Goal: Task Accomplishment & Management: Manage account settings

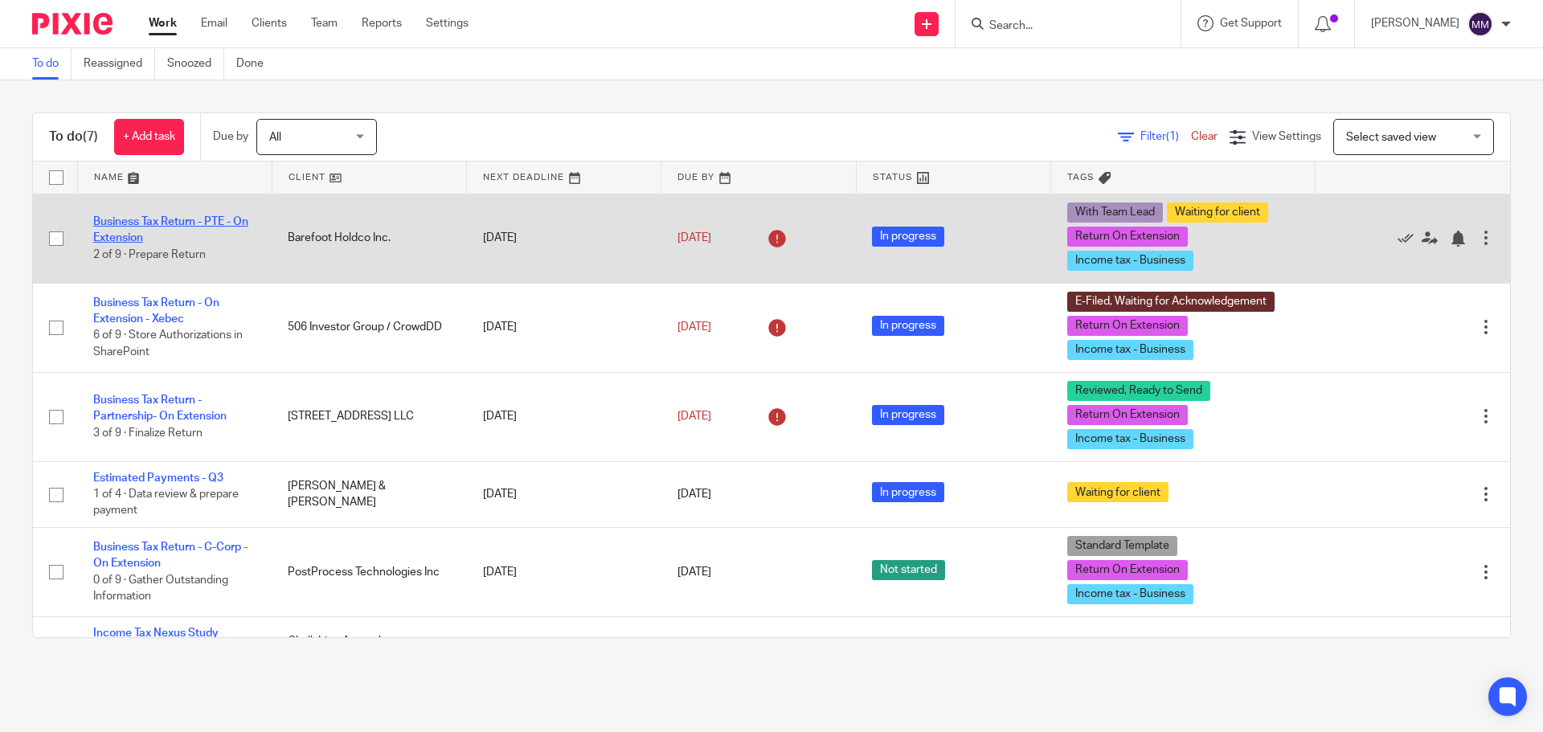
click at [178, 218] on link "Business Tax Return - PTE - On Extension" at bounding box center [170, 229] width 155 height 27
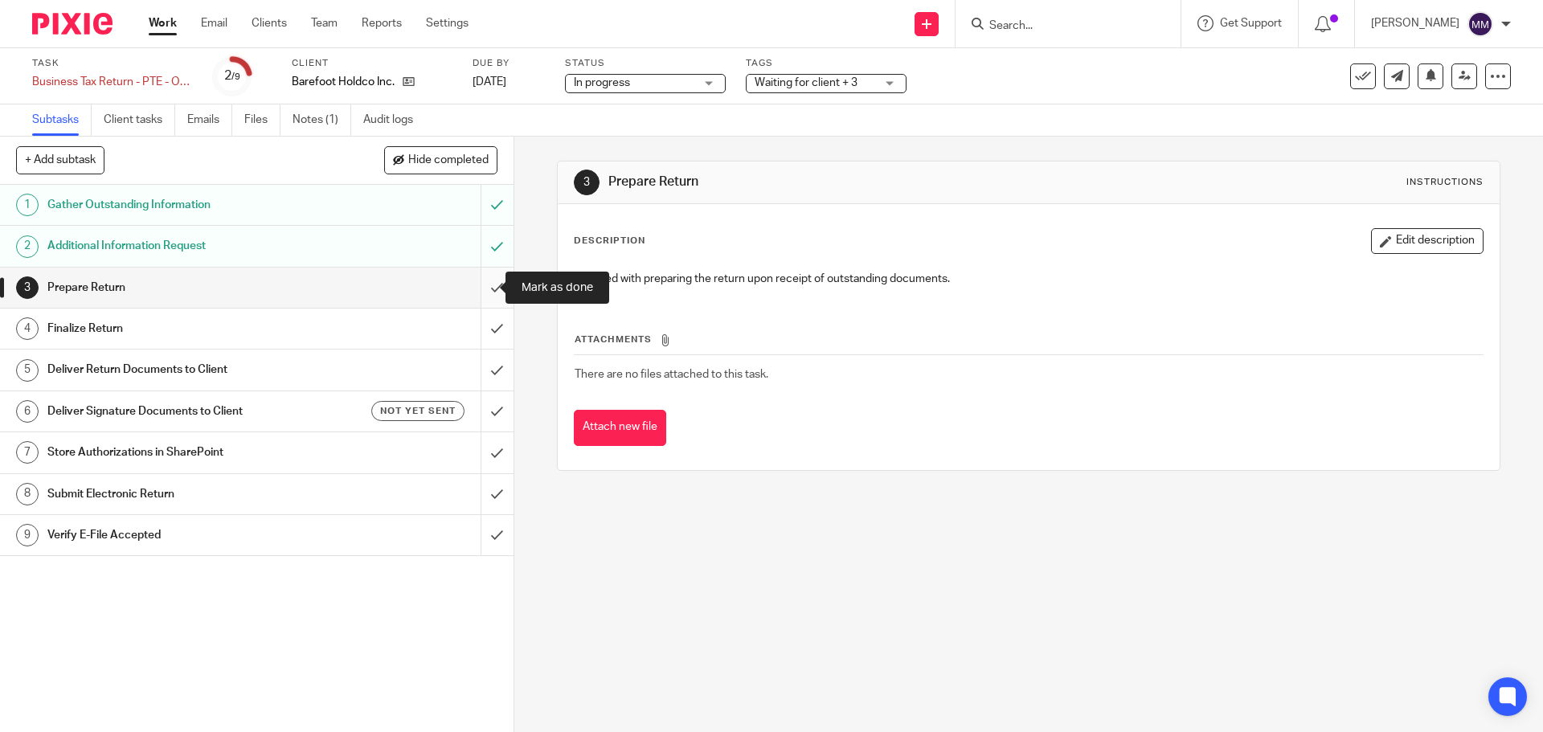
click at [477, 292] on input "submit" at bounding box center [256, 288] width 513 height 40
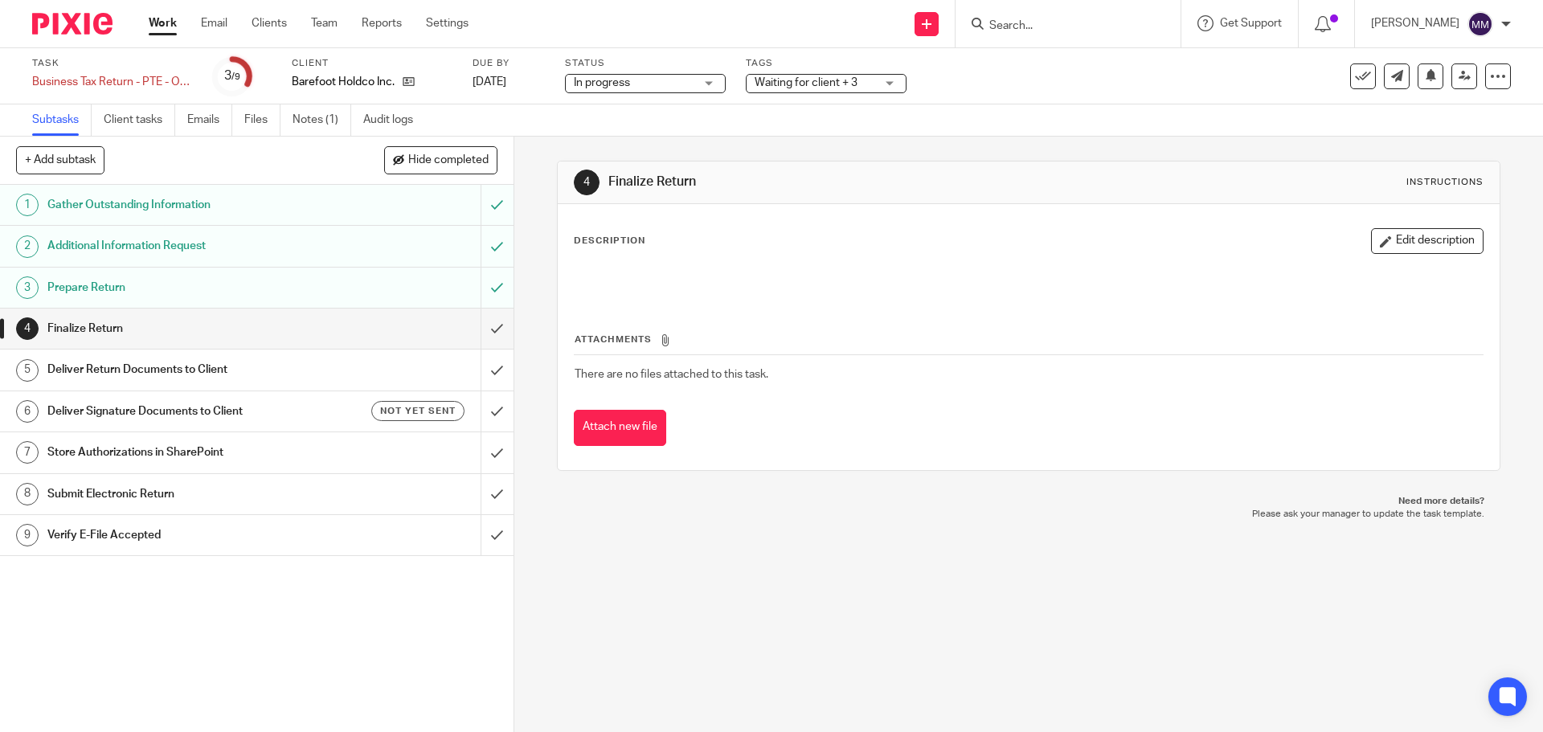
click at [871, 80] on span "Waiting for client + 3" at bounding box center [815, 83] width 121 height 17
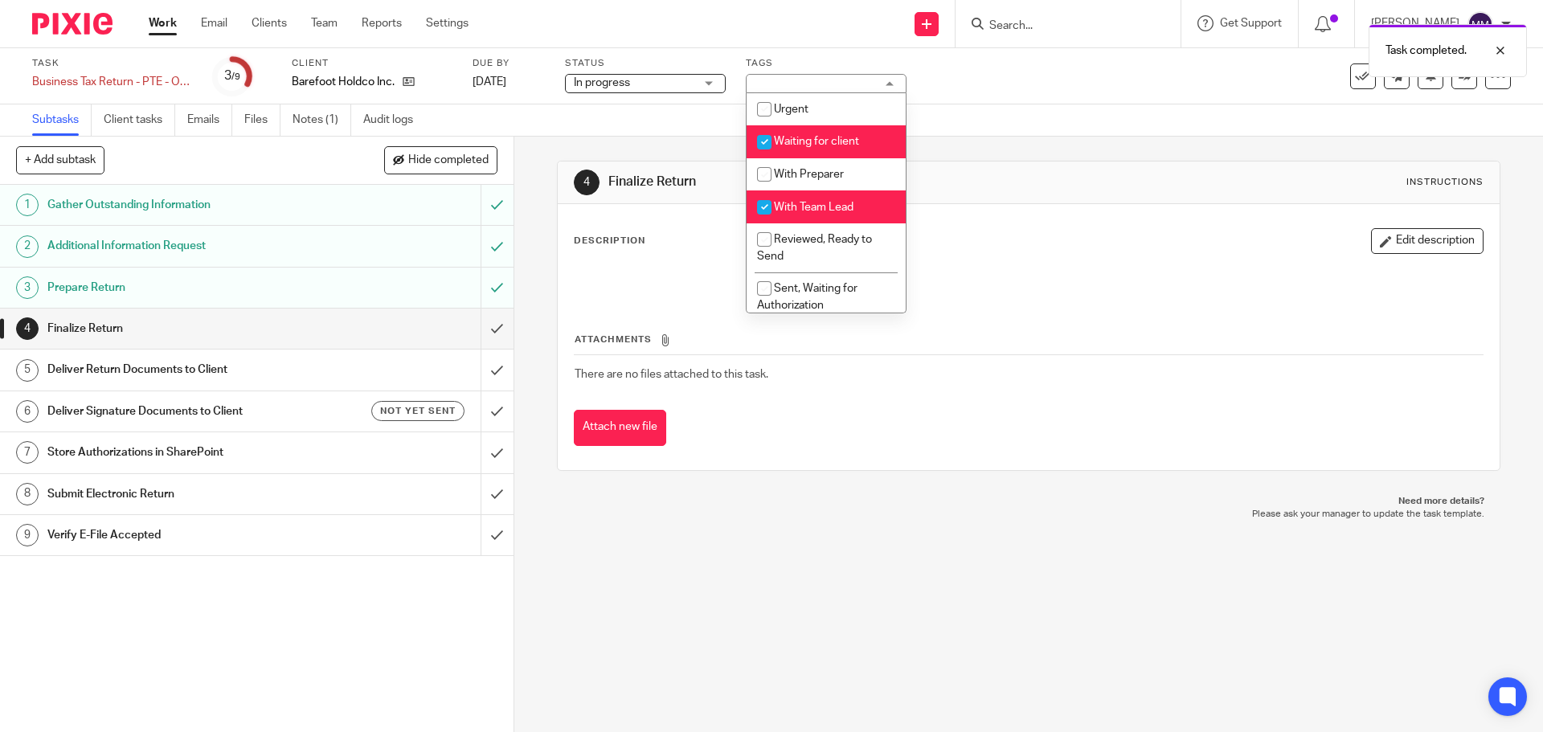
click at [846, 141] on span "Waiting for client" at bounding box center [816, 141] width 85 height 11
checkbox input "false"
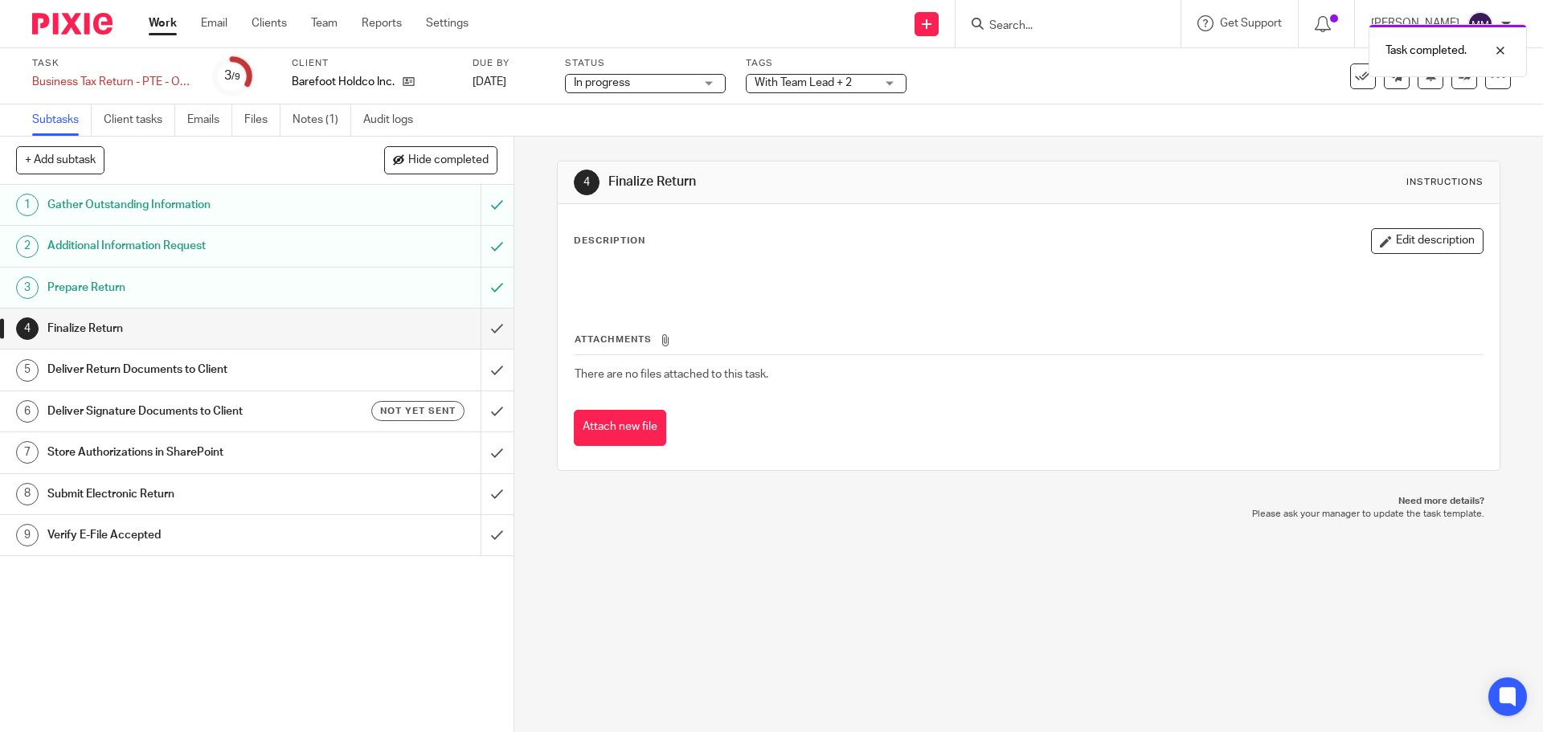
click at [1025, 130] on div "Subtasks Client tasks Emails Files Notes (1) Audit logs" at bounding box center [771, 120] width 1543 height 32
click at [1452, 86] on link at bounding box center [1464, 76] width 26 height 26
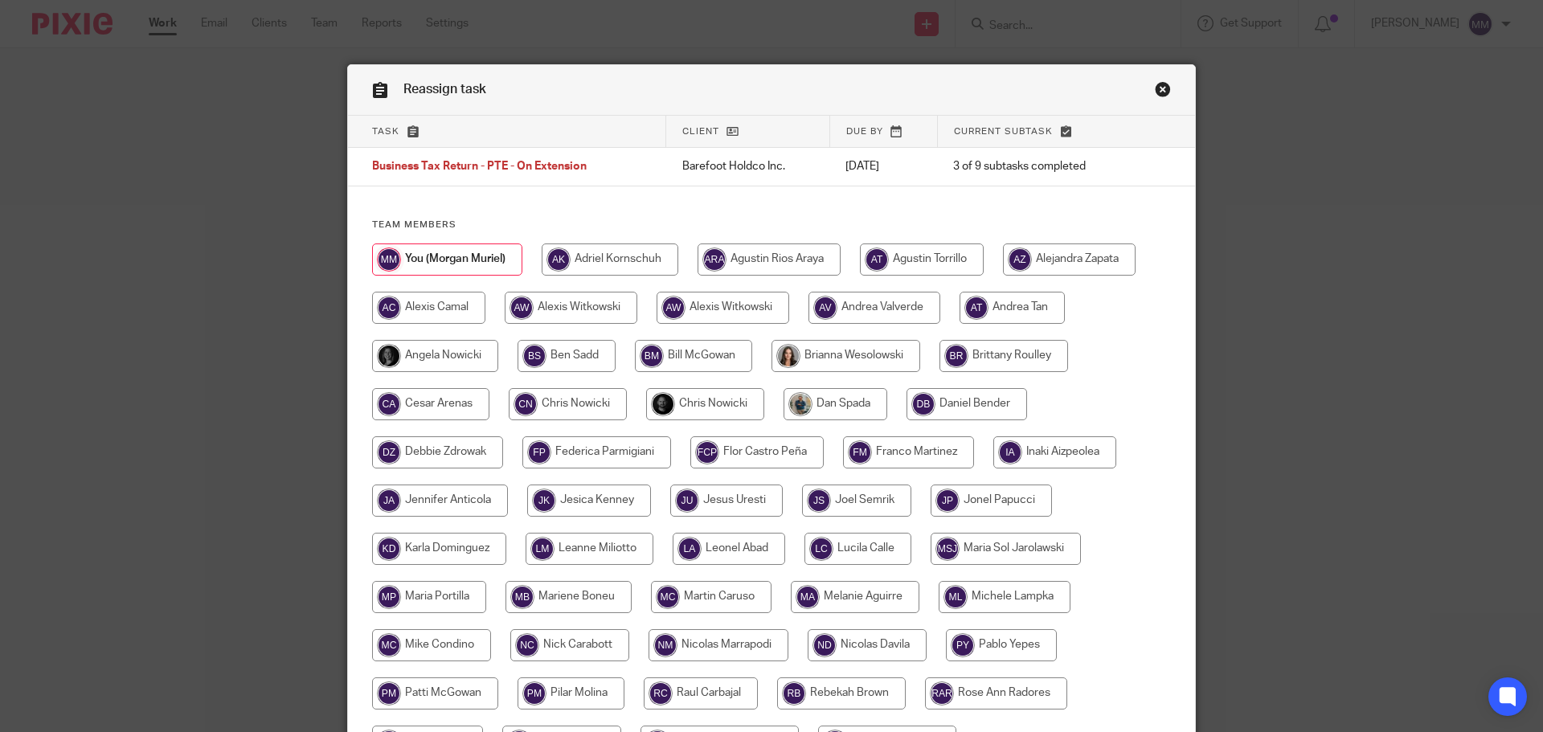
click at [702, 400] on input "radio" at bounding box center [705, 404] width 118 height 32
radio input "true"
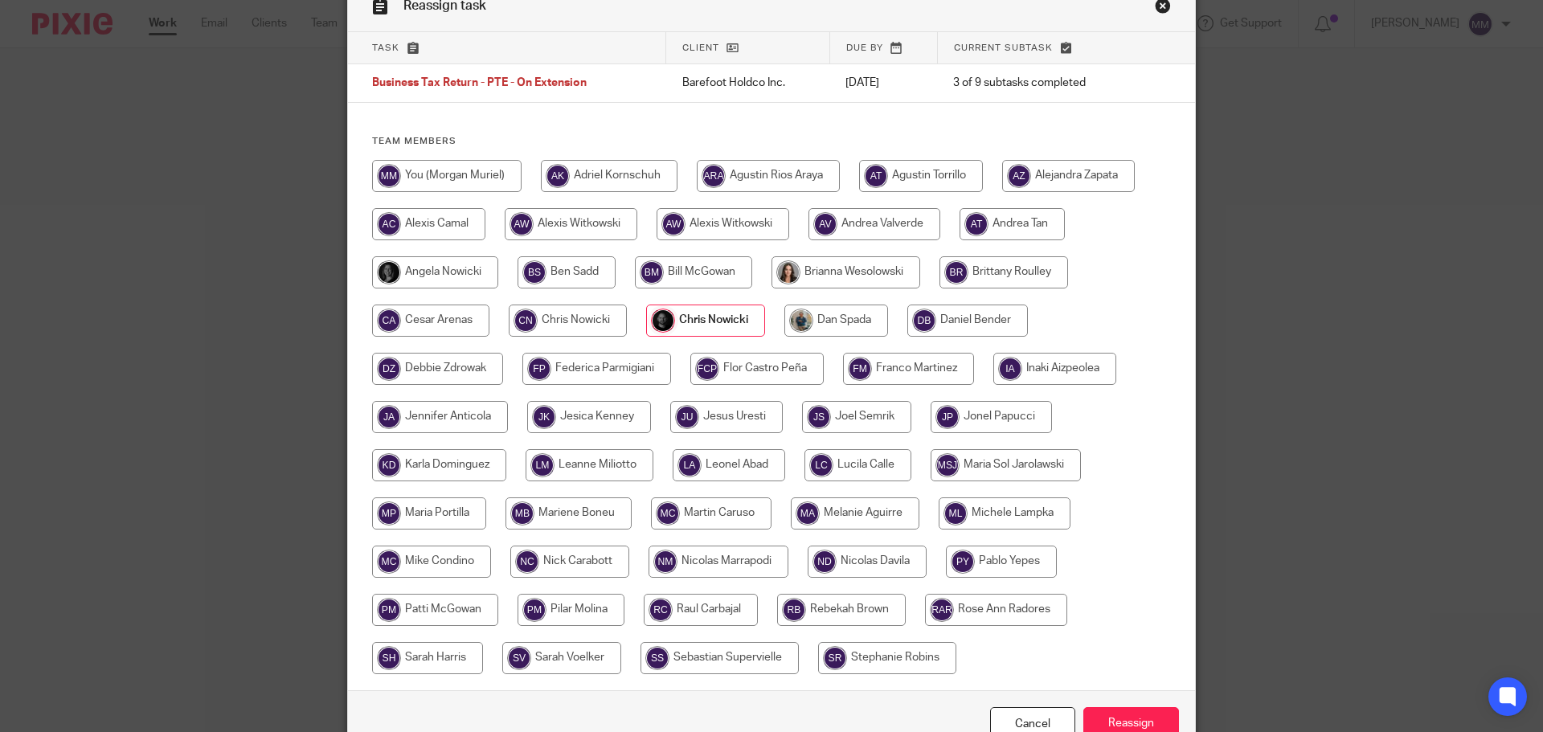
scroll to position [174, 0]
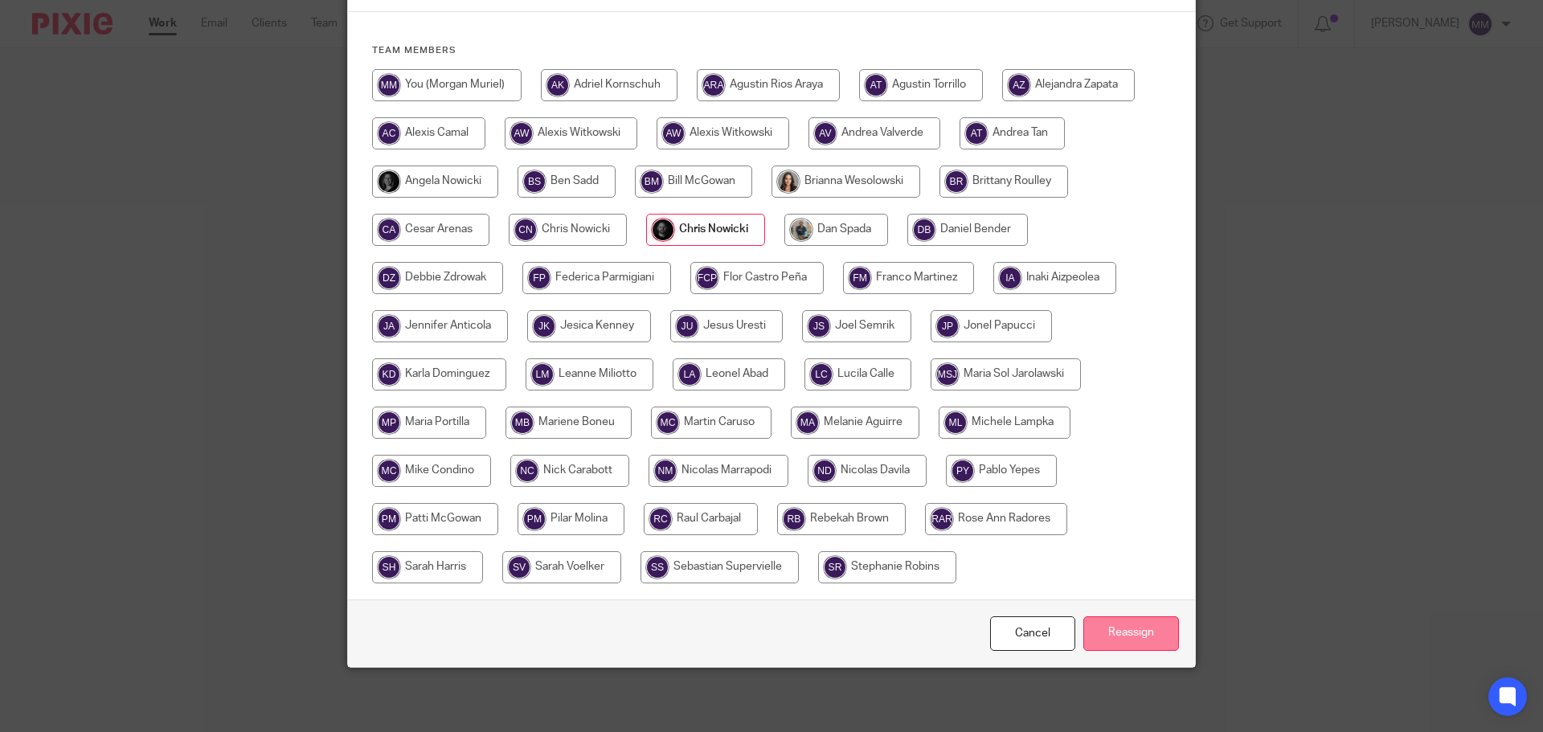
click at [1135, 638] on input "Reassign" at bounding box center [1131, 633] width 96 height 35
